Goal: Information Seeking & Learning: Learn about a topic

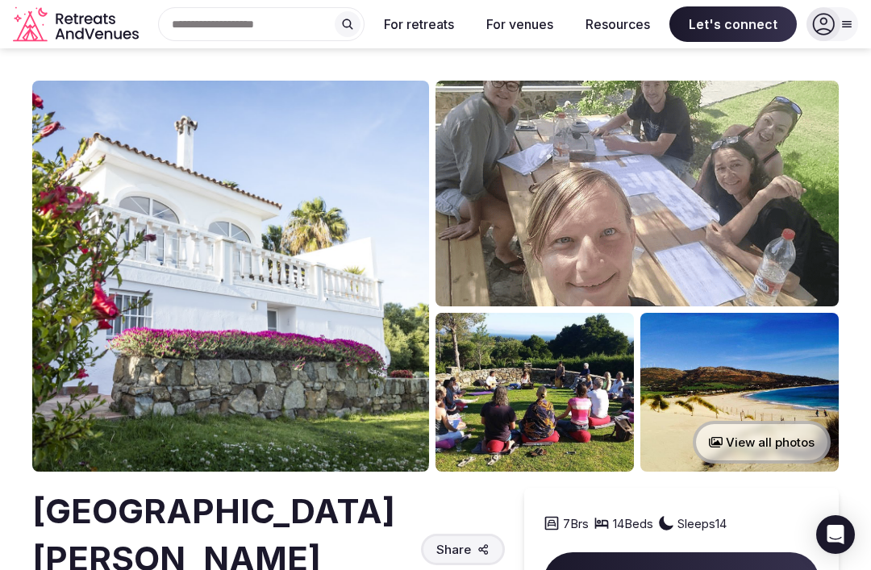
click at [751, 435] on button "View all photos" at bounding box center [762, 442] width 138 height 43
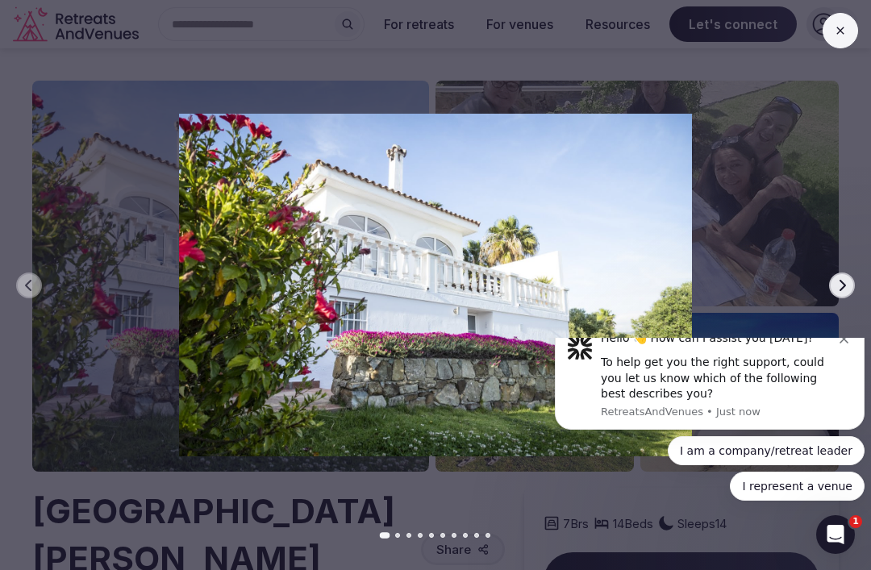
click at [832, 285] on button "Next slide" at bounding box center [842, 286] width 26 height 26
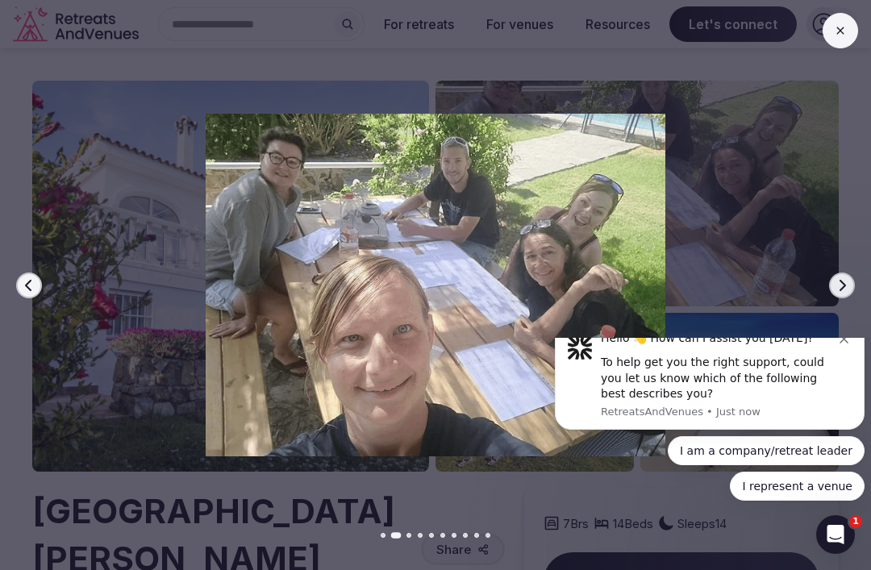
click at [843, 343] on button "Dismiss notification" at bounding box center [845, 337] width 13 height 13
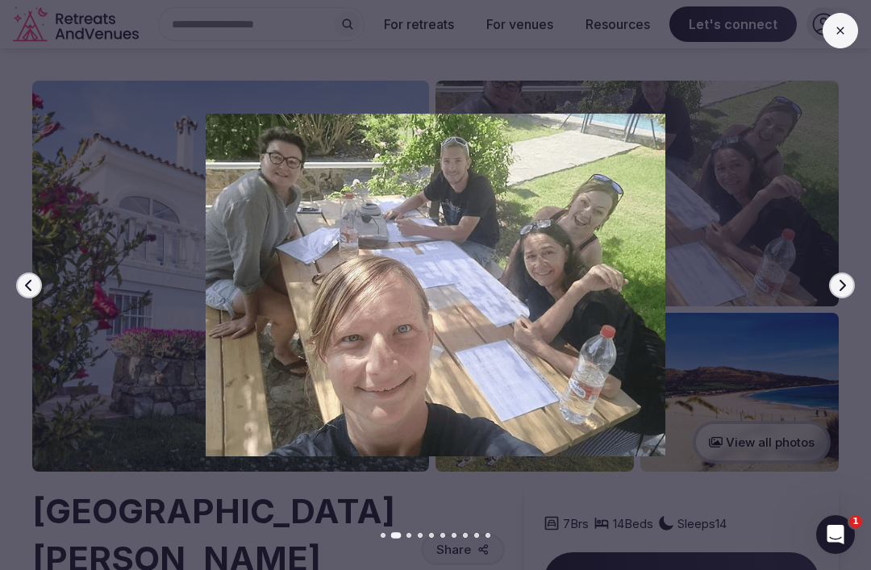
click at [839, 291] on icon "button" at bounding box center [841, 285] width 13 height 13
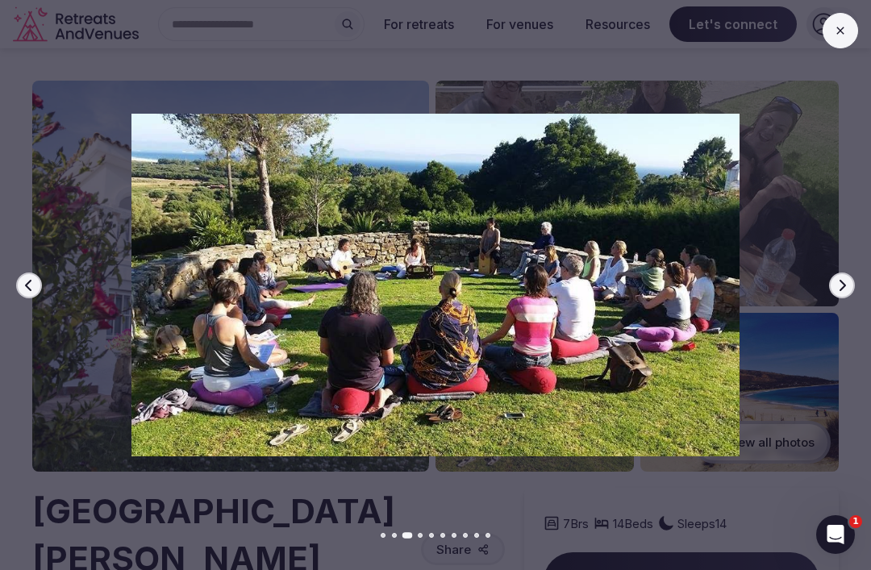
click at [836, 293] on button "Next slide" at bounding box center [842, 286] width 26 height 26
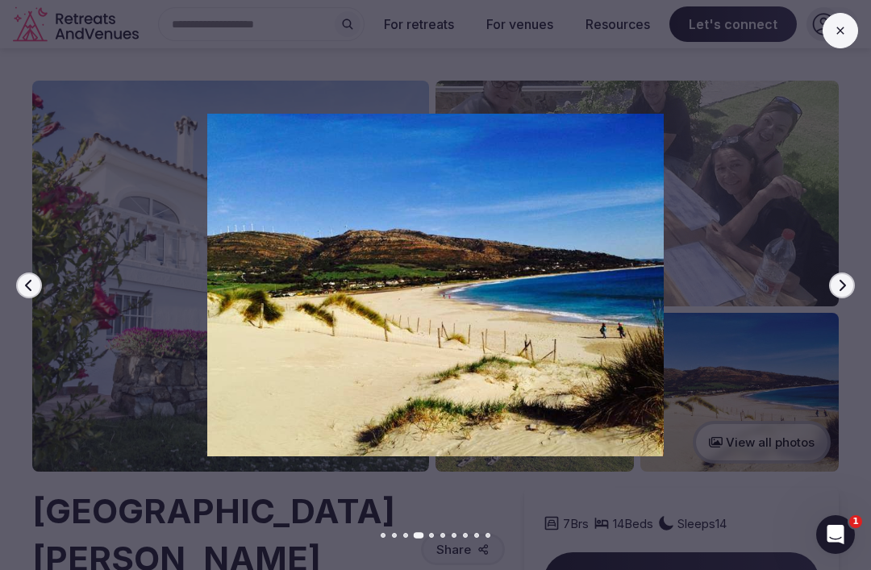
click at [837, 285] on icon "button" at bounding box center [841, 285] width 13 height 13
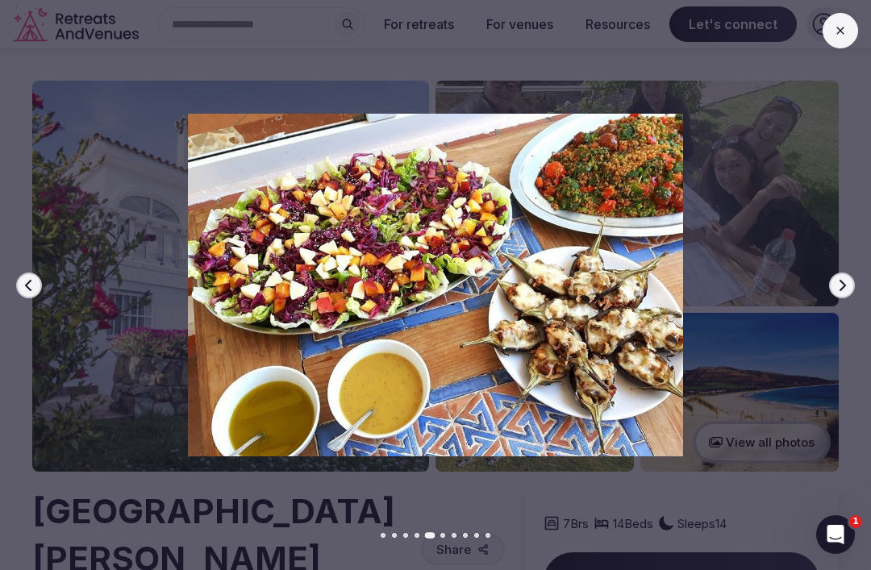
click at [827, 283] on div at bounding box center [429, 285] width 884 height 342
click at [837, 286] on icon "button" at bounding box center [841, 285] width 13 height 13
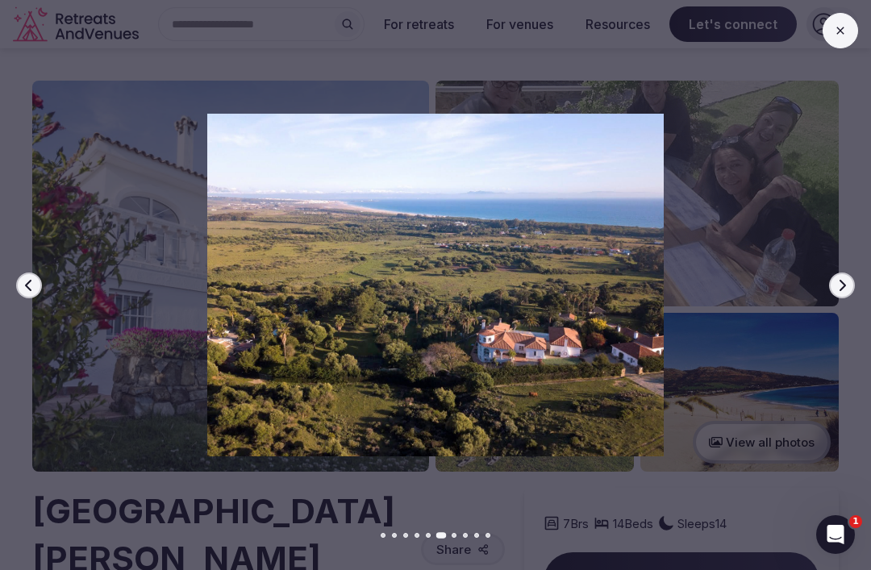
click at [837, 279] on icon "button" at bounding box center [841, 285] width 13 height 13
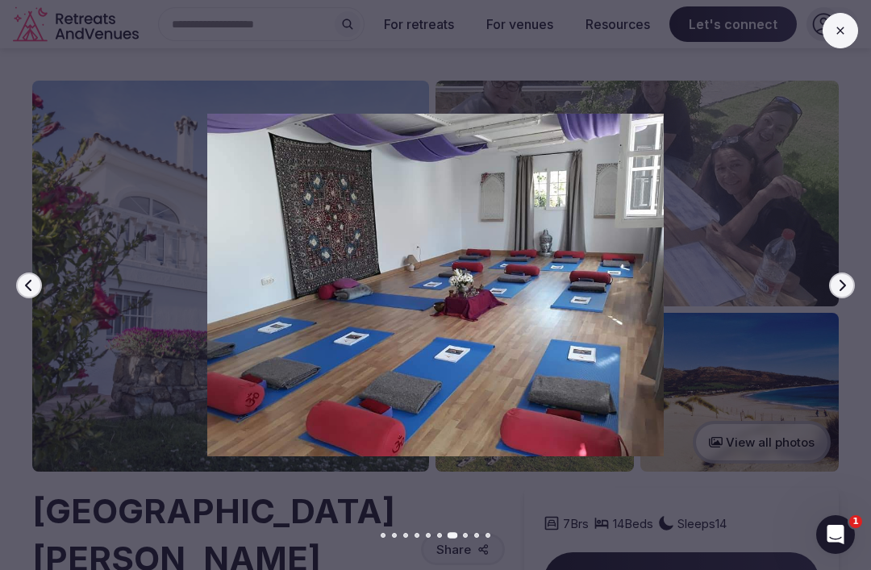
click at [849, 293] on button "Next slide" at bounding box center [842, 286] width 26 height 26
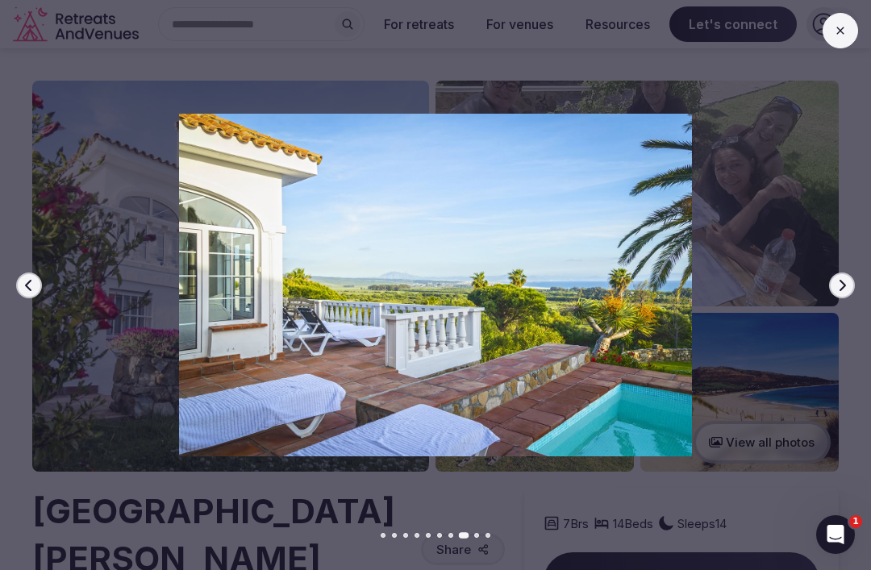
click at [840, 284] on icon "button" at bounding box center [841, 285] width 13 height 13
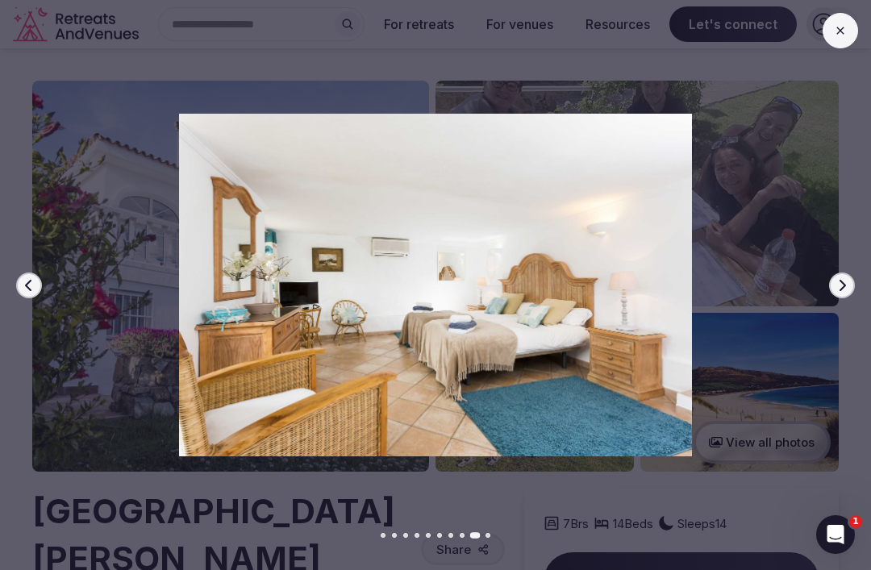
click at [851, 289] on button "Next slide" at bounding box center [842, 286] width 26 height 26
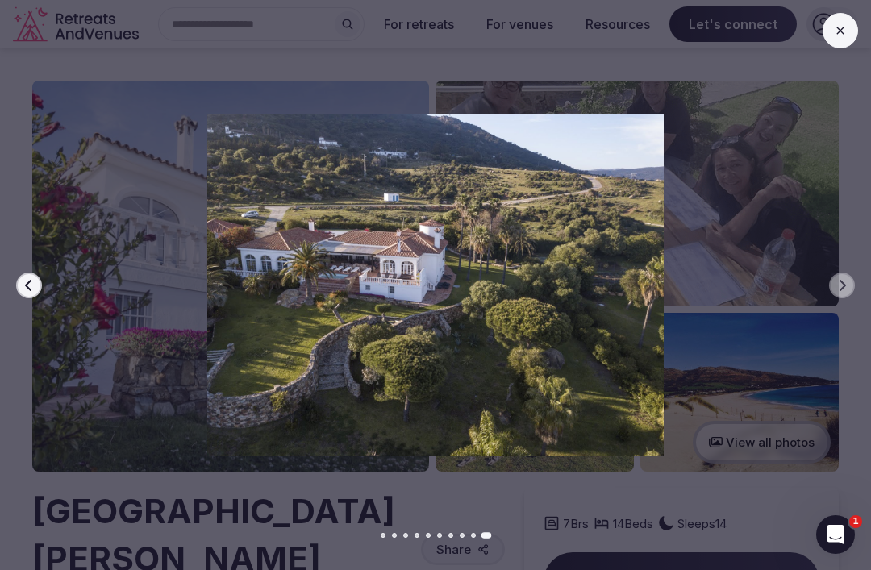
click at [850, 274] on div at bounding box center [429, 285] width 884 height 342
click at [837, 271] on div at bounding box center [429, 285] width 884 height 342
click at [855, 287] on div at bounding box center [429, 285] width 884 height 342
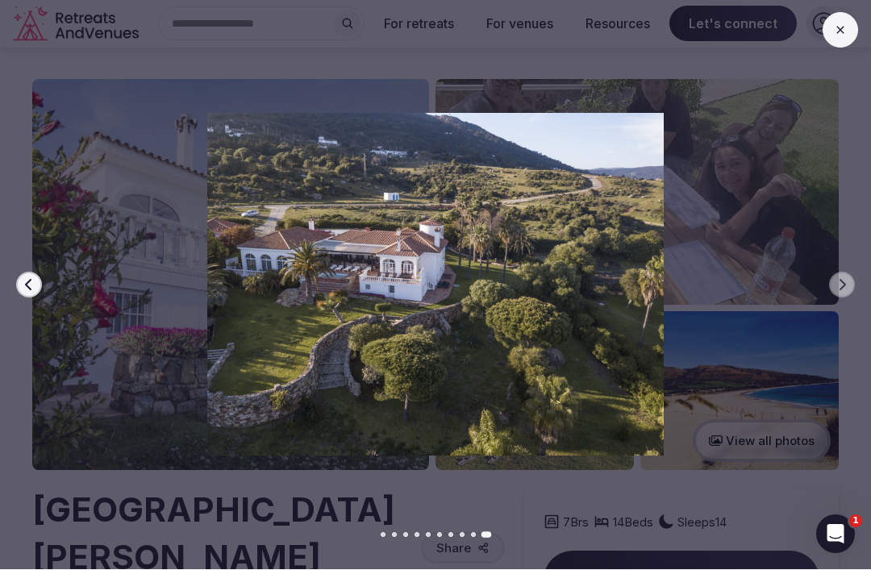
click at [36, 280] on button "Previous slide" at bounding box center [29, 286] width 26 height 26
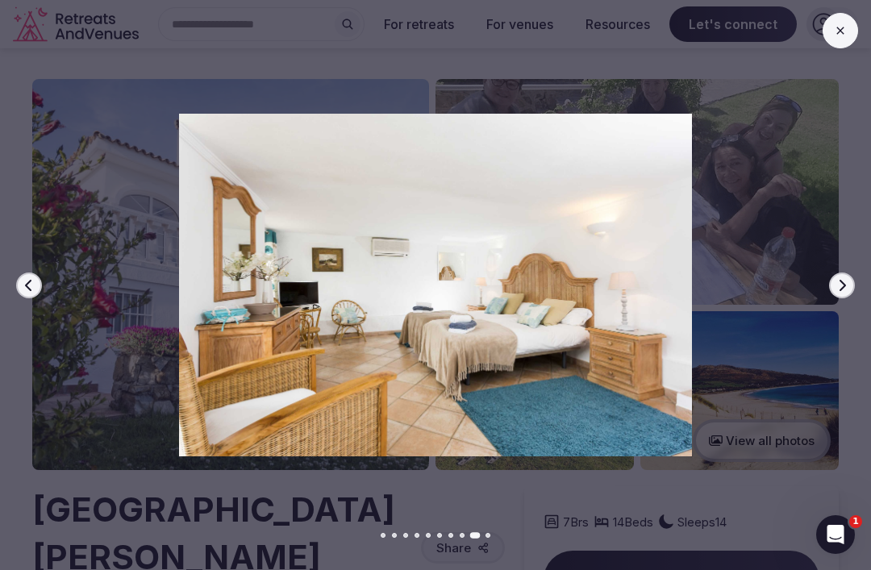
click at [15, 290] on div at bounding box center [429, 285] width 884 height 342
click at [42, 285] on div at bounding box center [429, 285] width 884 height 342
click at [41, 284] on button "Previous slide" at bounding box center [29, 286] width 26 height 26
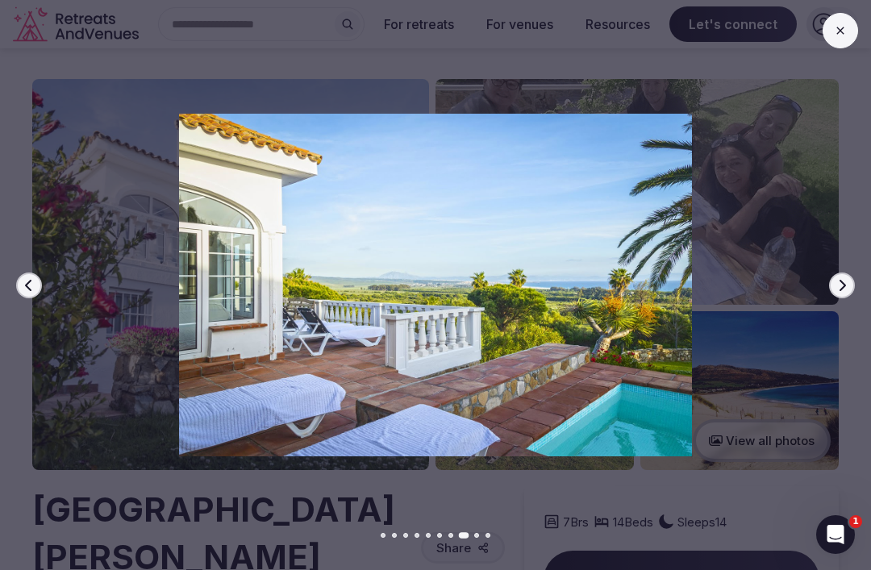
click at [32, 295] on button "Previous slide" at bounding box center [29, 286] width 26 height 26
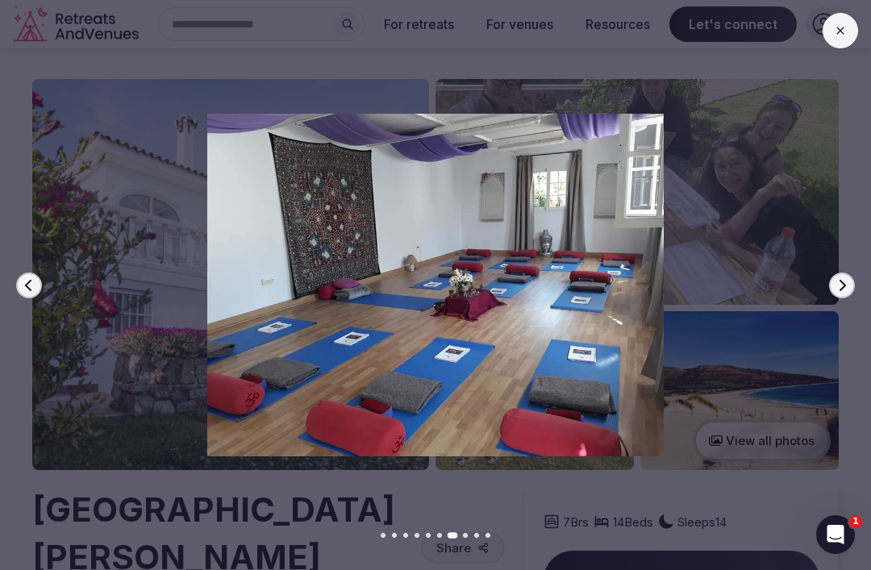
click at [31, 288] on icon "button" at bounding box center [29, 285] width 13 height 13
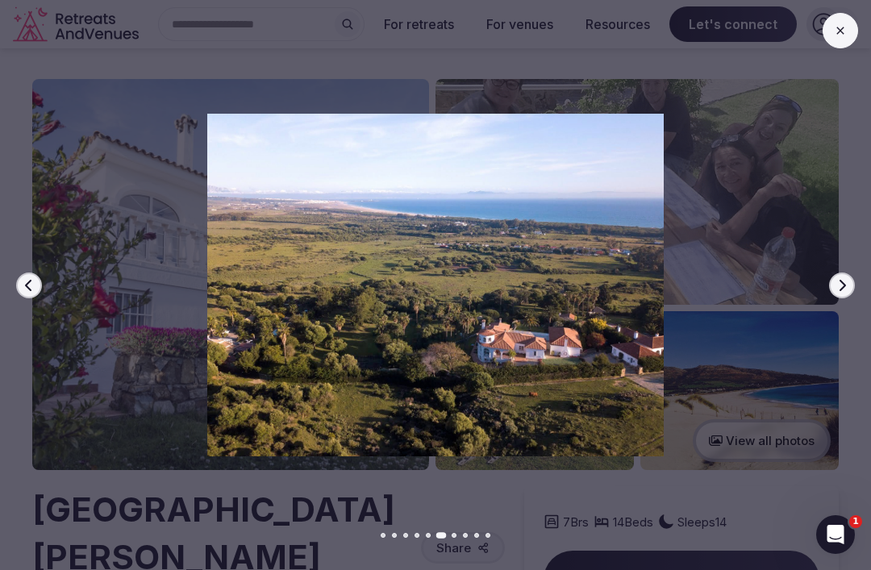
click at [29, 289] on icon "button" at bounding box center [28, 284] width 6 height 11
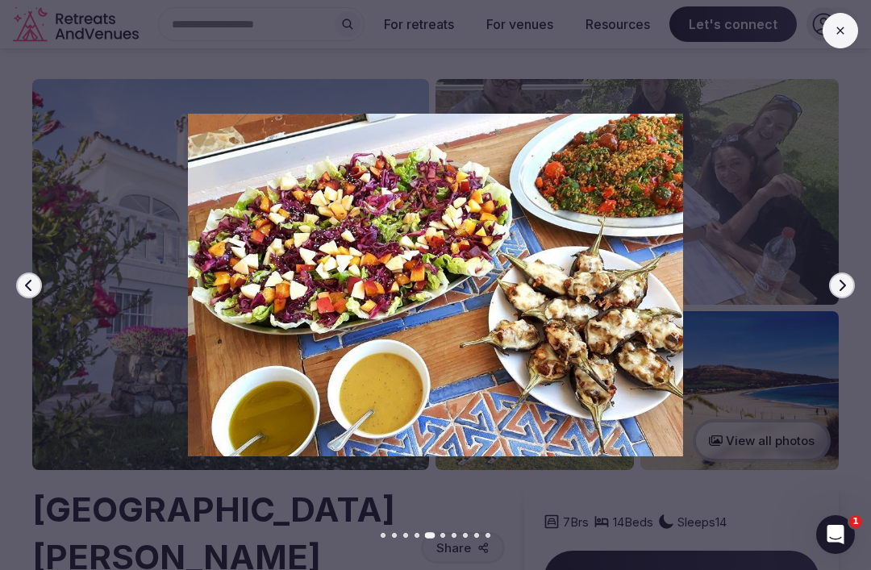
click at [25, 289] on icon "button" at bounding box center [29, 285] width 13 height 13
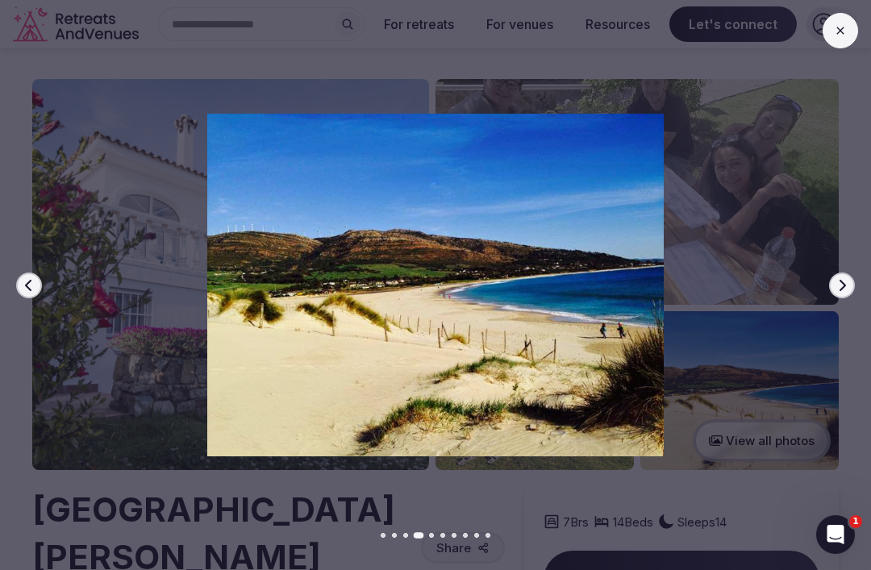
click at [856, 282] on div at bounding box center [429, 285] width 884 height 342
click at [854, 281] on button "Next slide" at bounding box center [842, 286] width 26 height 26
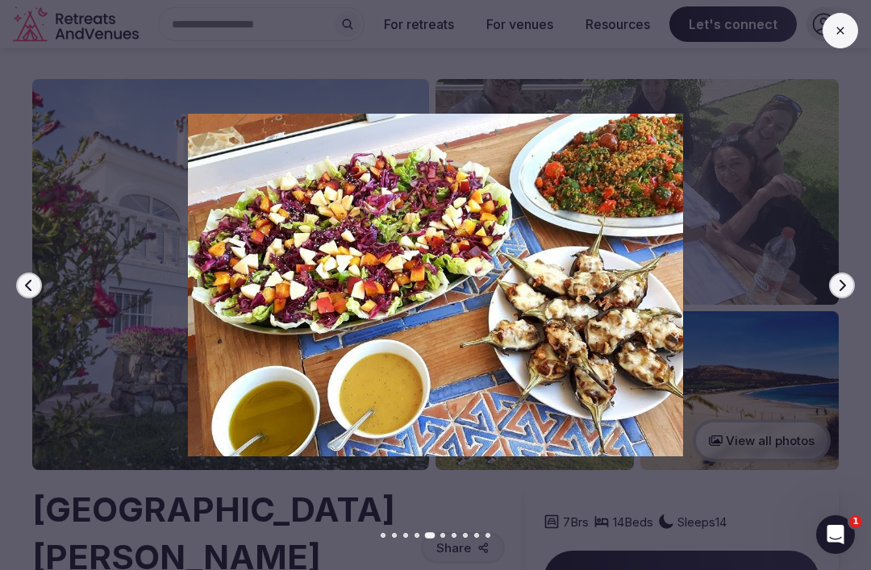
click at [27, 266] on div at bounding box center [429, 285] width 884 height 342
click at [16, 287] on button "Previous slide" at bounding box center [29, 286] width 26 height 26
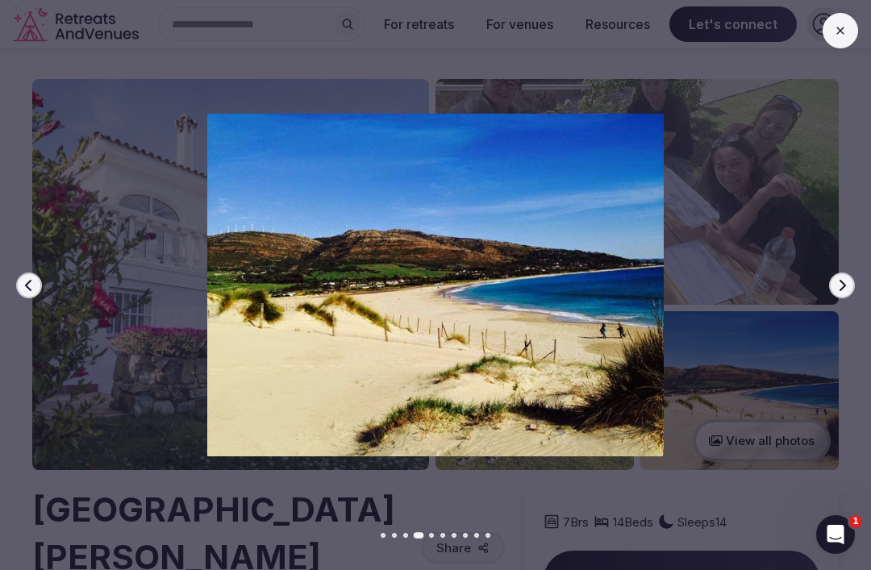
click at [27, 292] on button "Previous slide" at bounding box center [29, 286] width 26 height 26
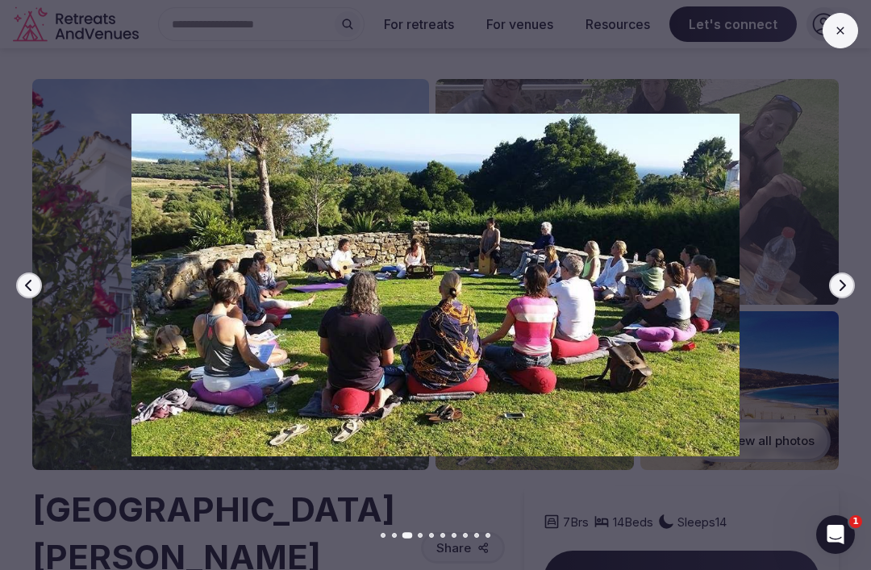
click at [27, 283] on icon "button" at bounding box center [28, 284] width 6 height 11
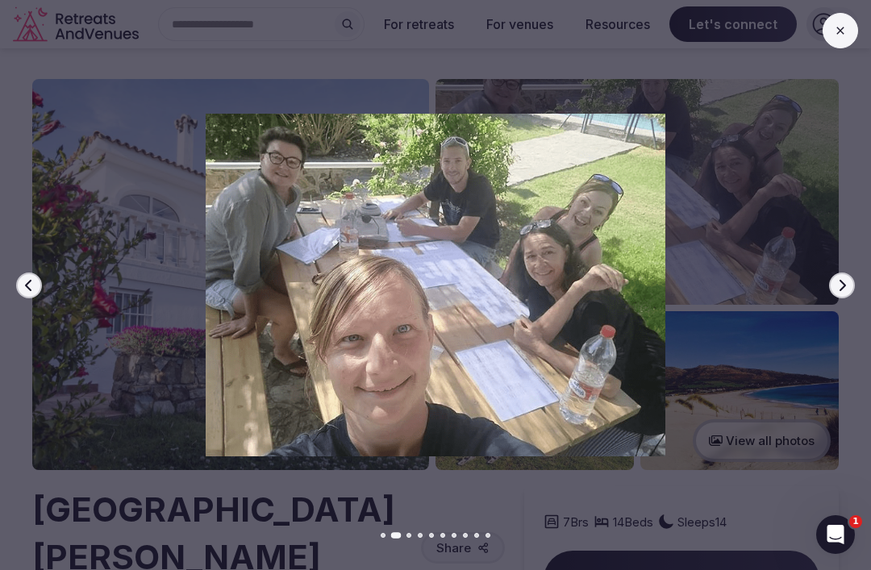
click at [37, 281] on button "Previous slide" at bounding box center [29, 286] width 26 height 26
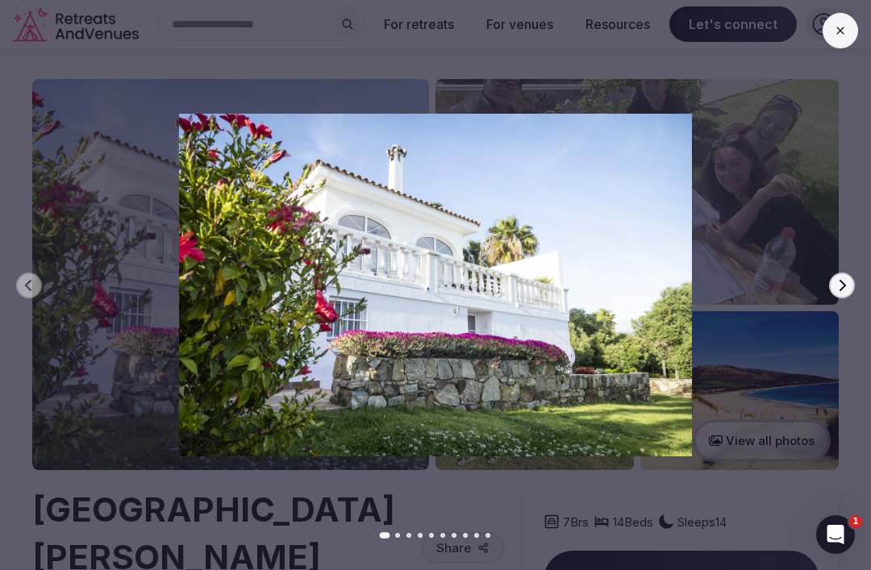
click at [15, 282] on div at bounding box center [429, 285] width 884 height 342
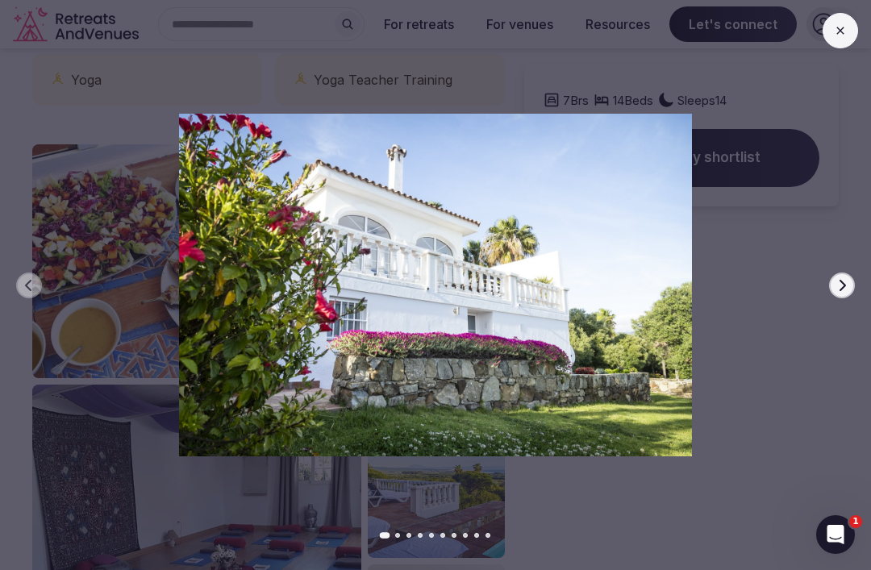
scroll to position [909, 0]
click at [836, 288] on icon "button" at bounding box center [841, 285] width 13 height 13
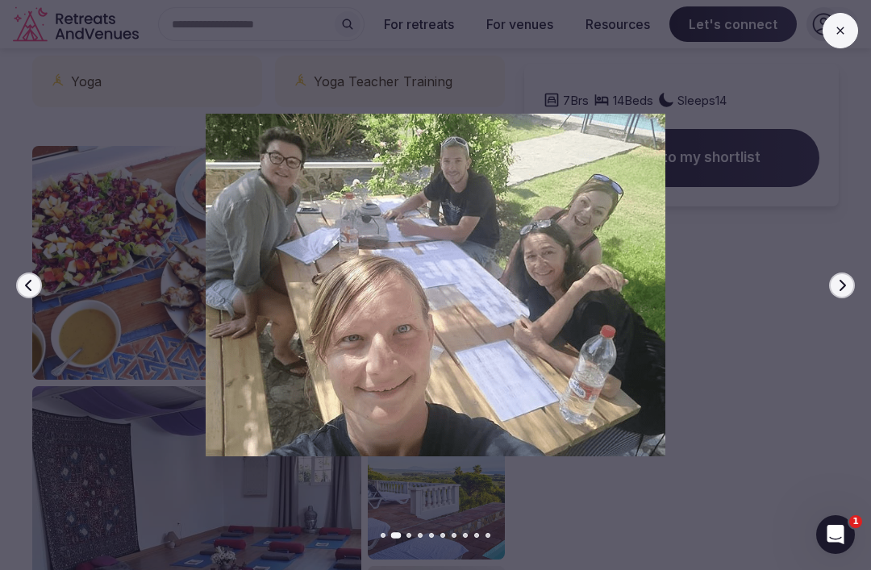
click at [35, 298] on div at bounding box center [429, 285] width 884 height 342
click at [730, 300] on img at bounding box center [436, 285] width 610 height 342
click at [739, 322] on img at bounding box center [436, 285] width 610 height 342
click at [837, 31] on icon at bounding box center [840, 30] width 13 height 13
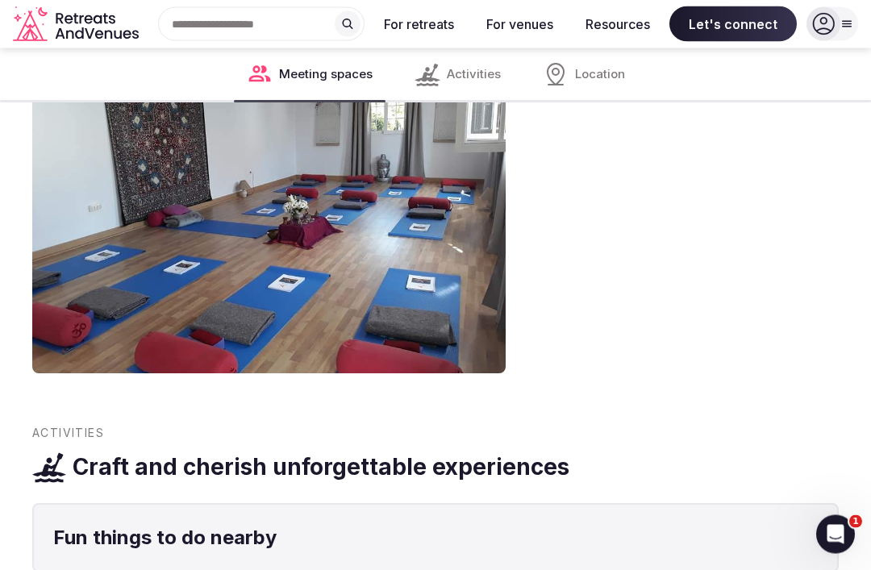
scroll to position [1778, 0]
